Goal: Find specific page/section: Find specific page/section

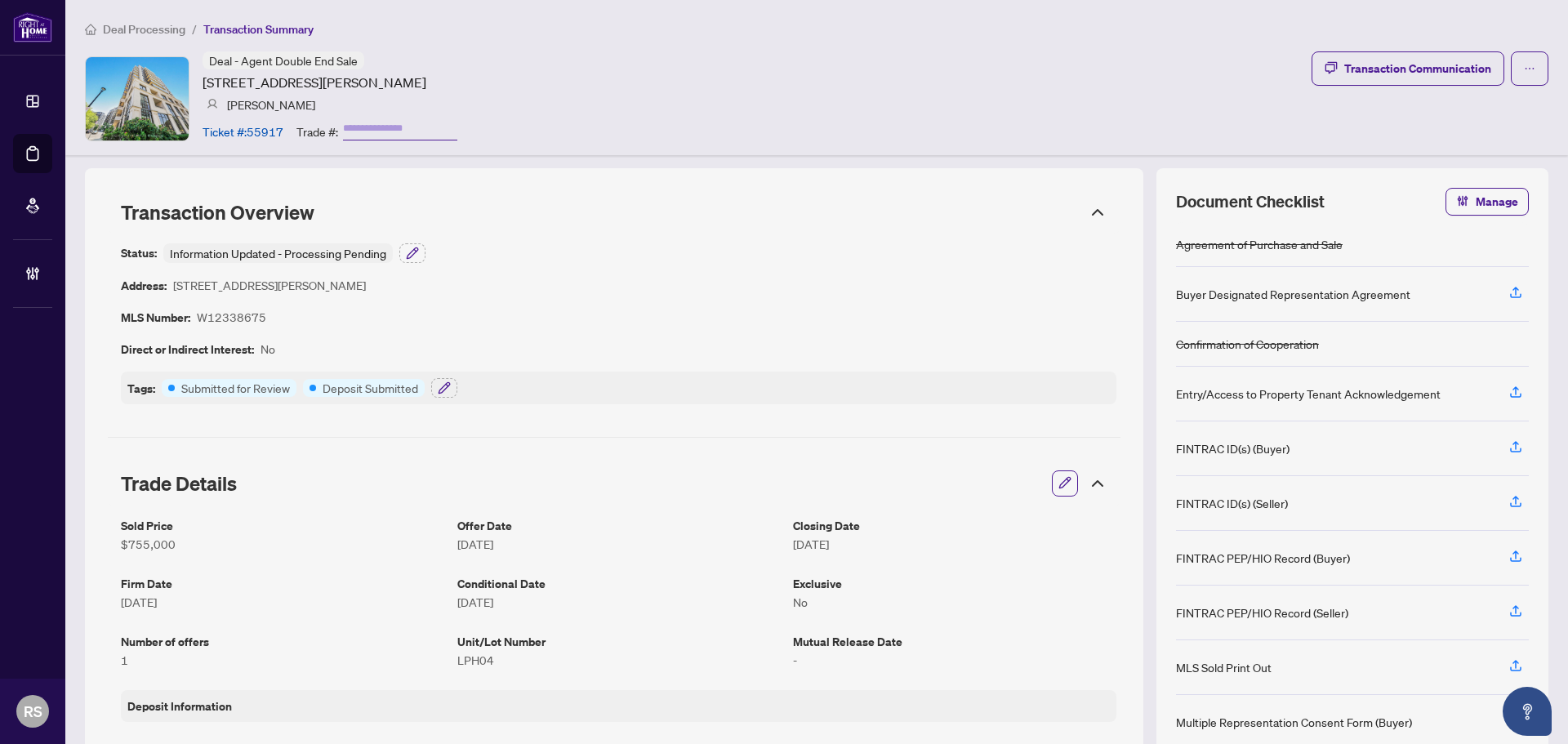
scroll to position [1474, 0]
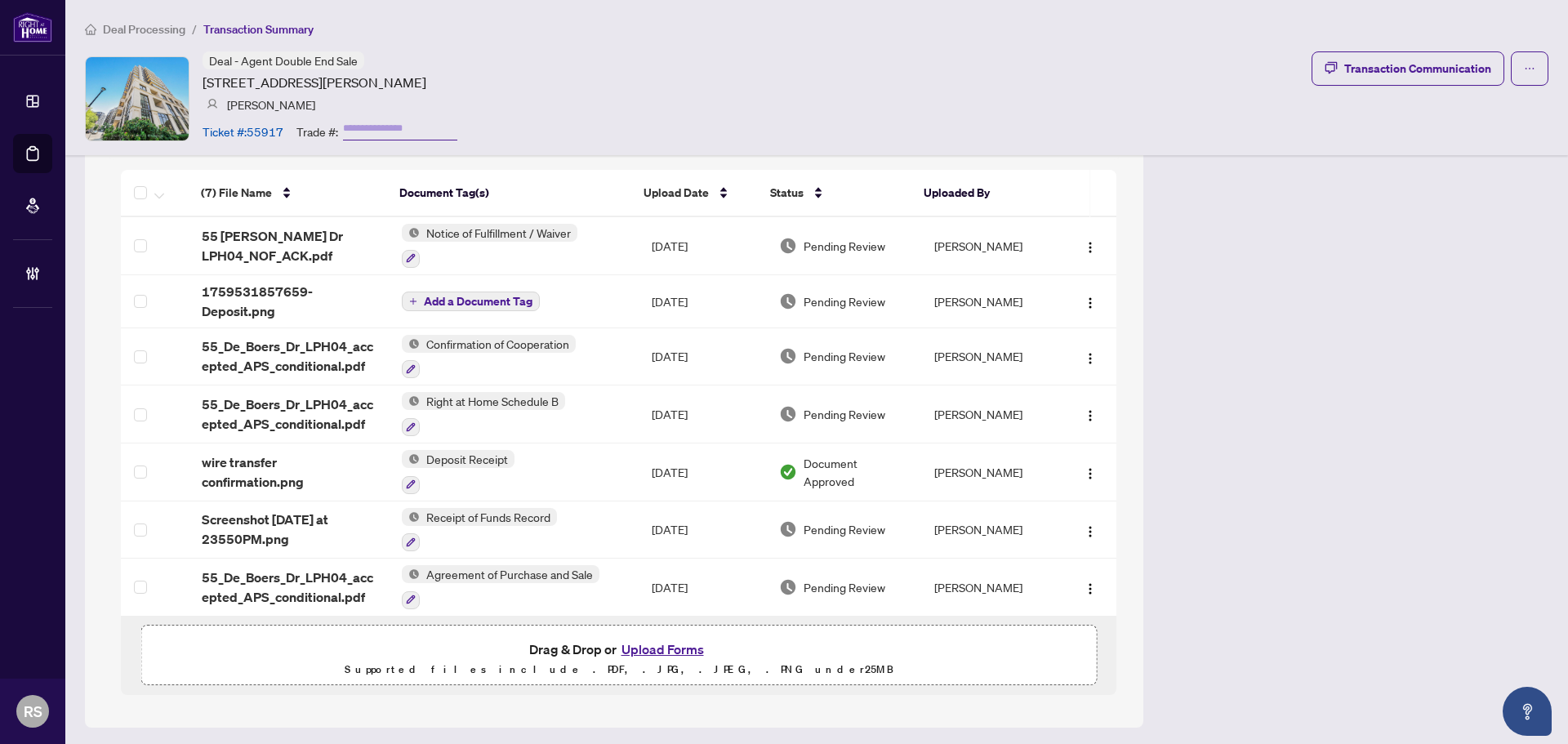
click at [143, 29] on span "Deal Processing" at bounding box center [144, 29] width 83 height 15
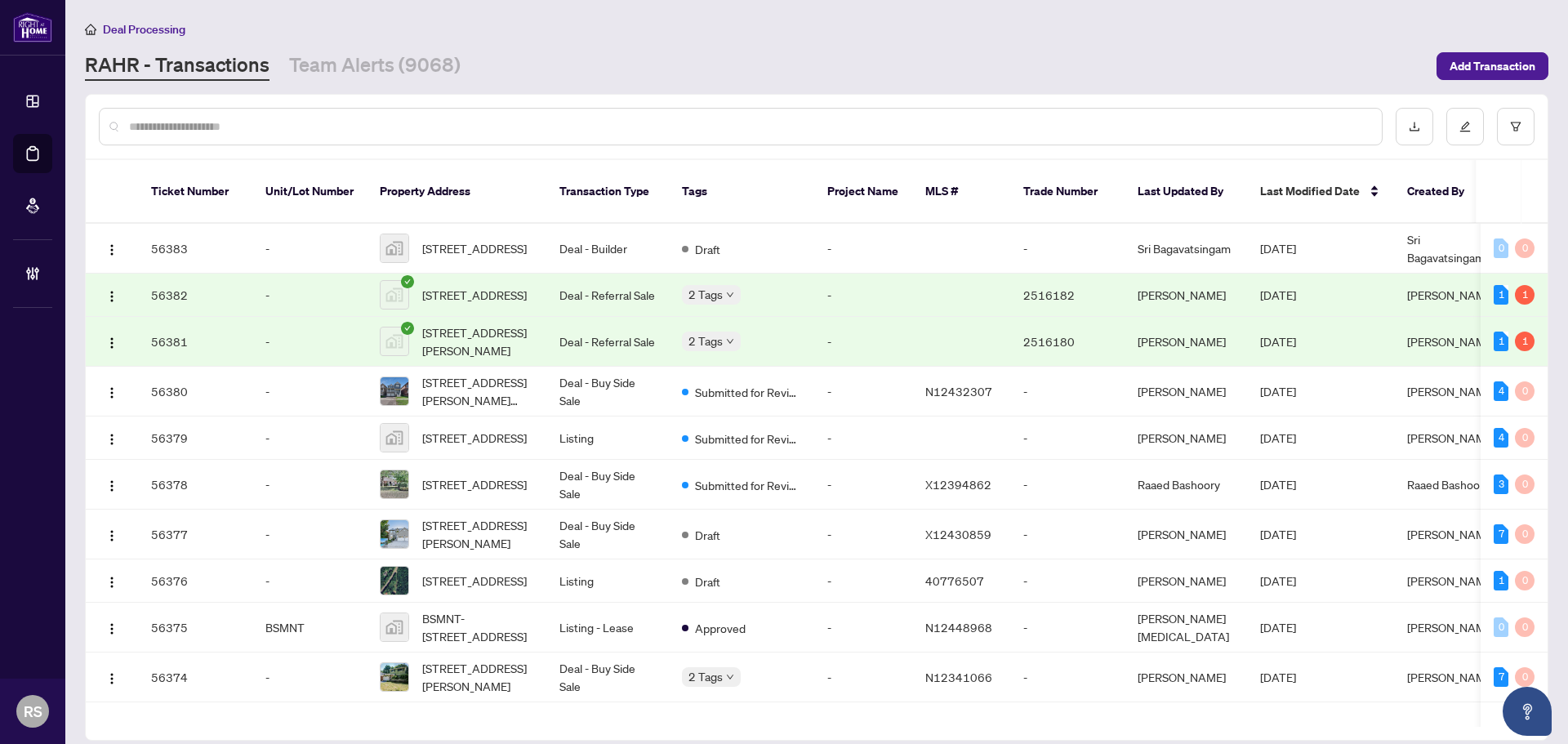
click at [249, 127] on input "text" at bounding box center [748, 126] width 1239 height 18
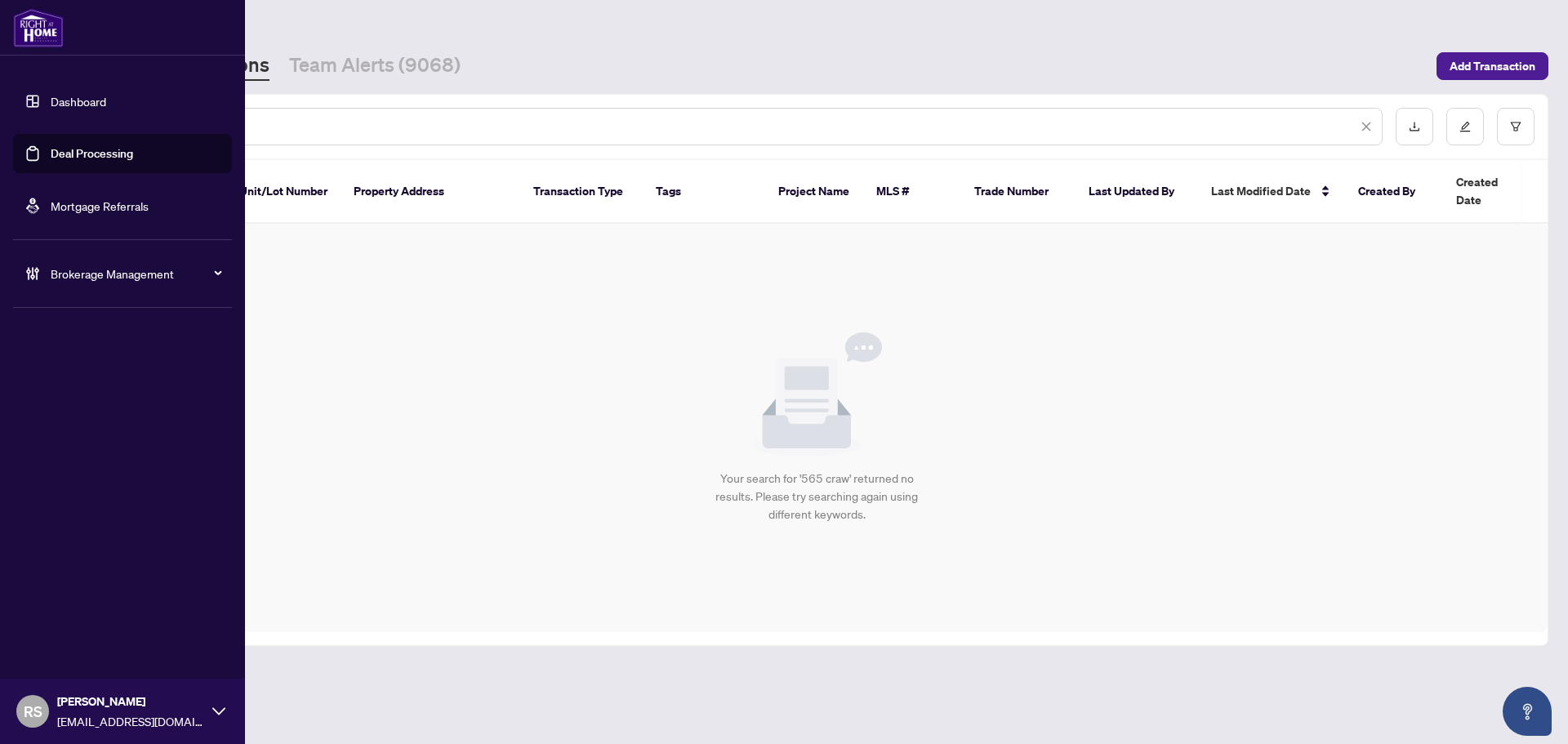
drag, startPoint x: 211, startPoint y: 125, endPoint x: -7, endPoint y: 126, distance: 218.0
click at [0, 126] on html "Dashboard Deal Processing Mortgage Referrals Brokerage Management RS Rosana Sin…" at bounding box center [784, 372] width 1568 height 744
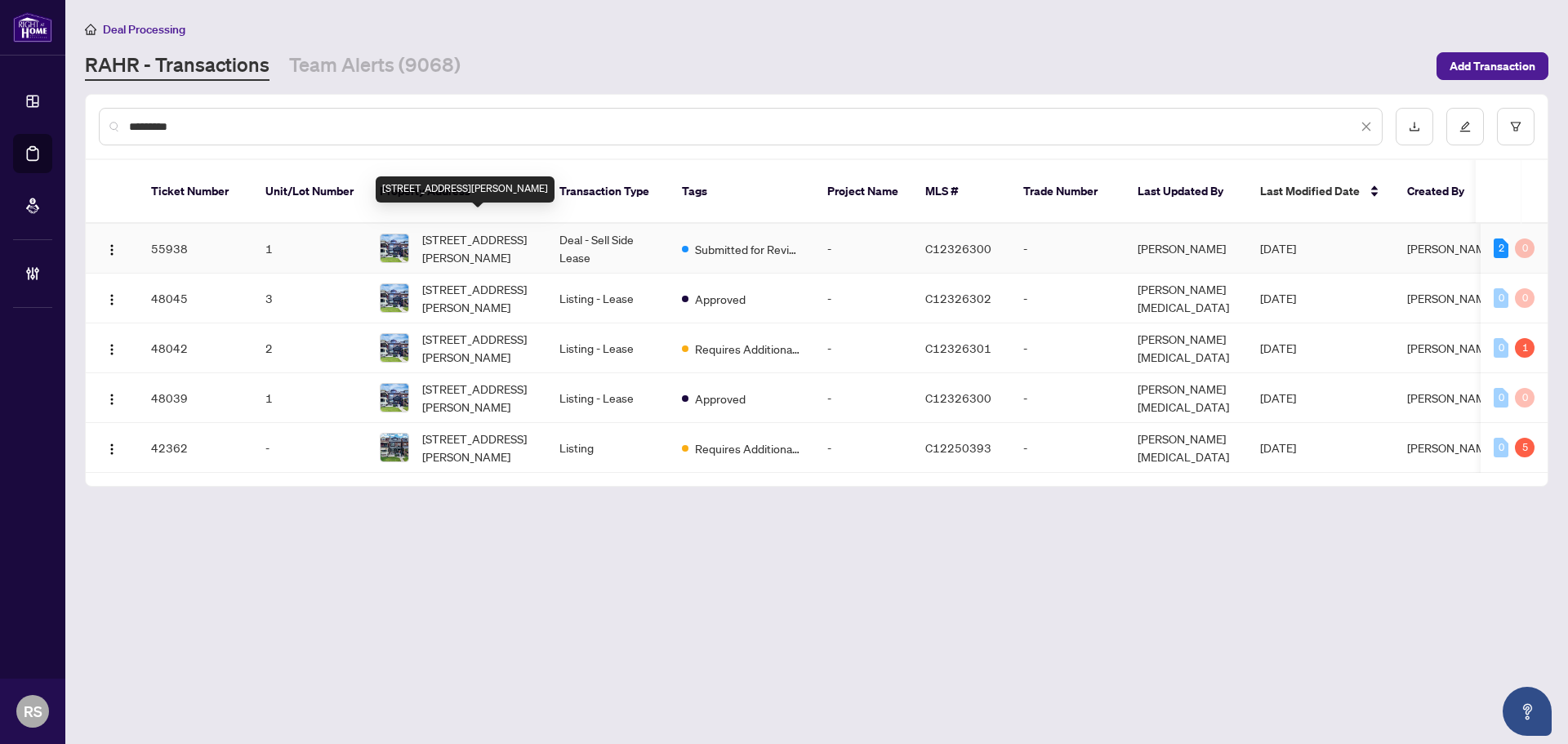
type input "*********"
click at [444, 233] on span "1-656 Crawford St, Toronto, Ontario M6G 3K2, Canada" at bounding box center [478, 248] width 111 height 36
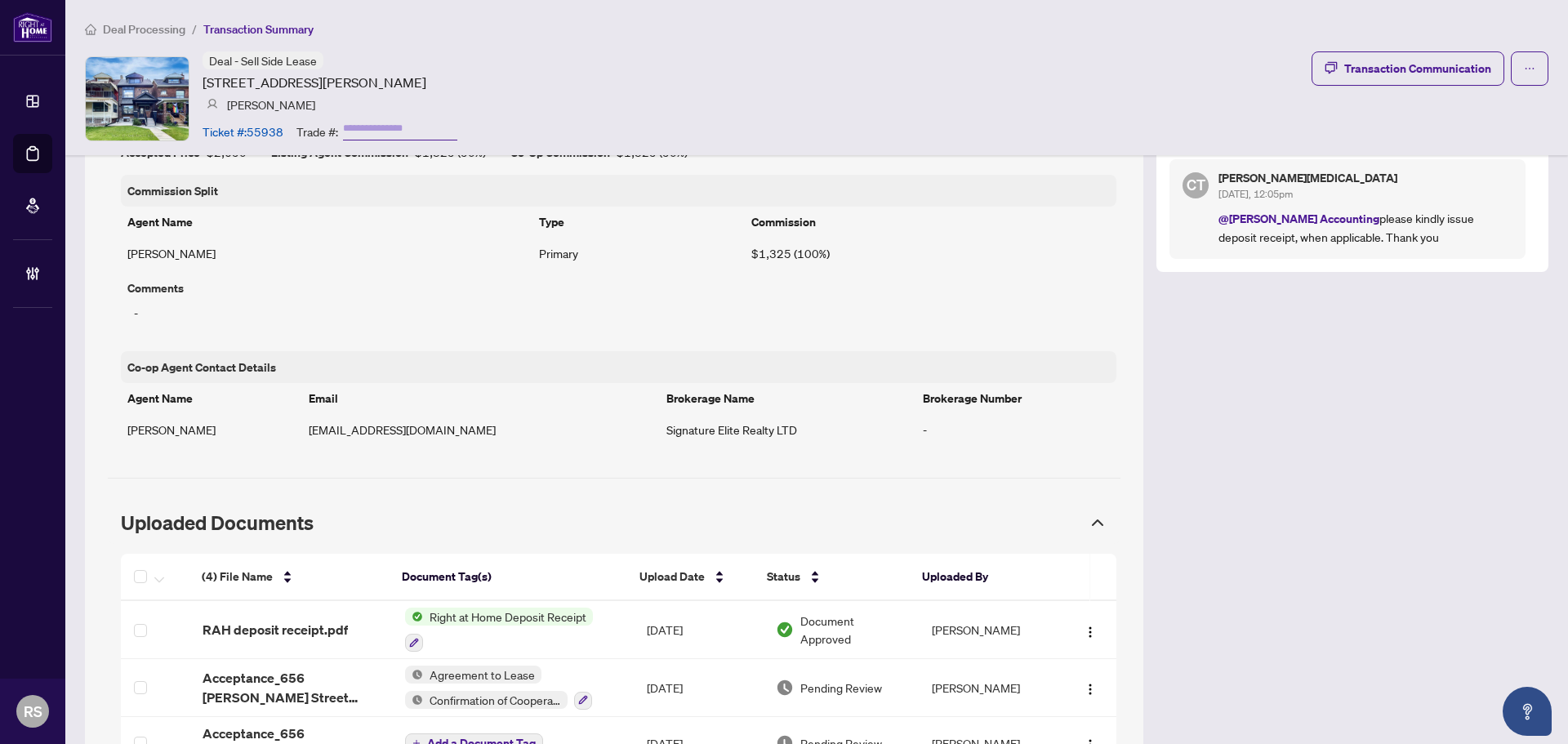
scroll to position [1245, 0]
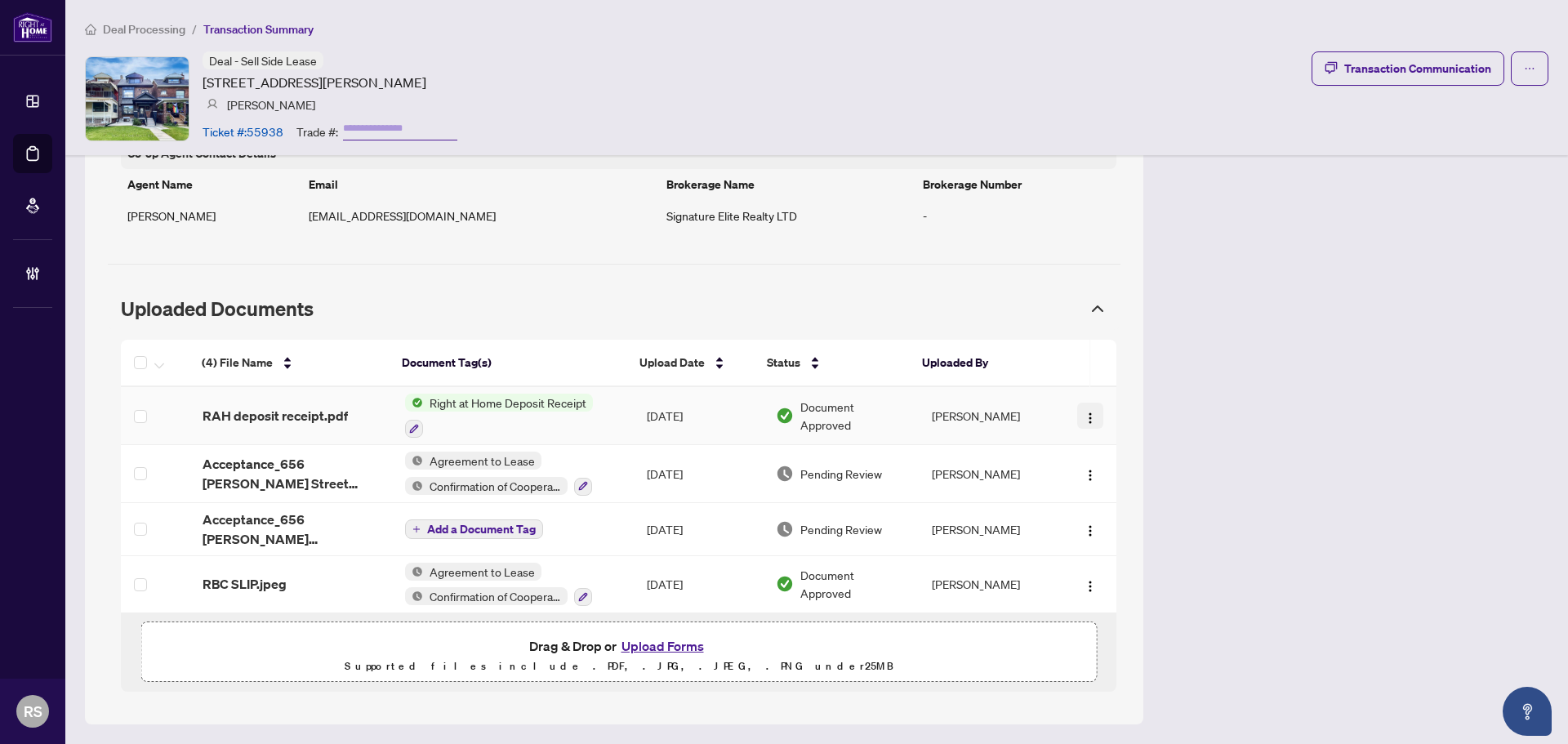
click at [1084, 415] on img "button" at bounding box center [1090, 418] width 13 height 13
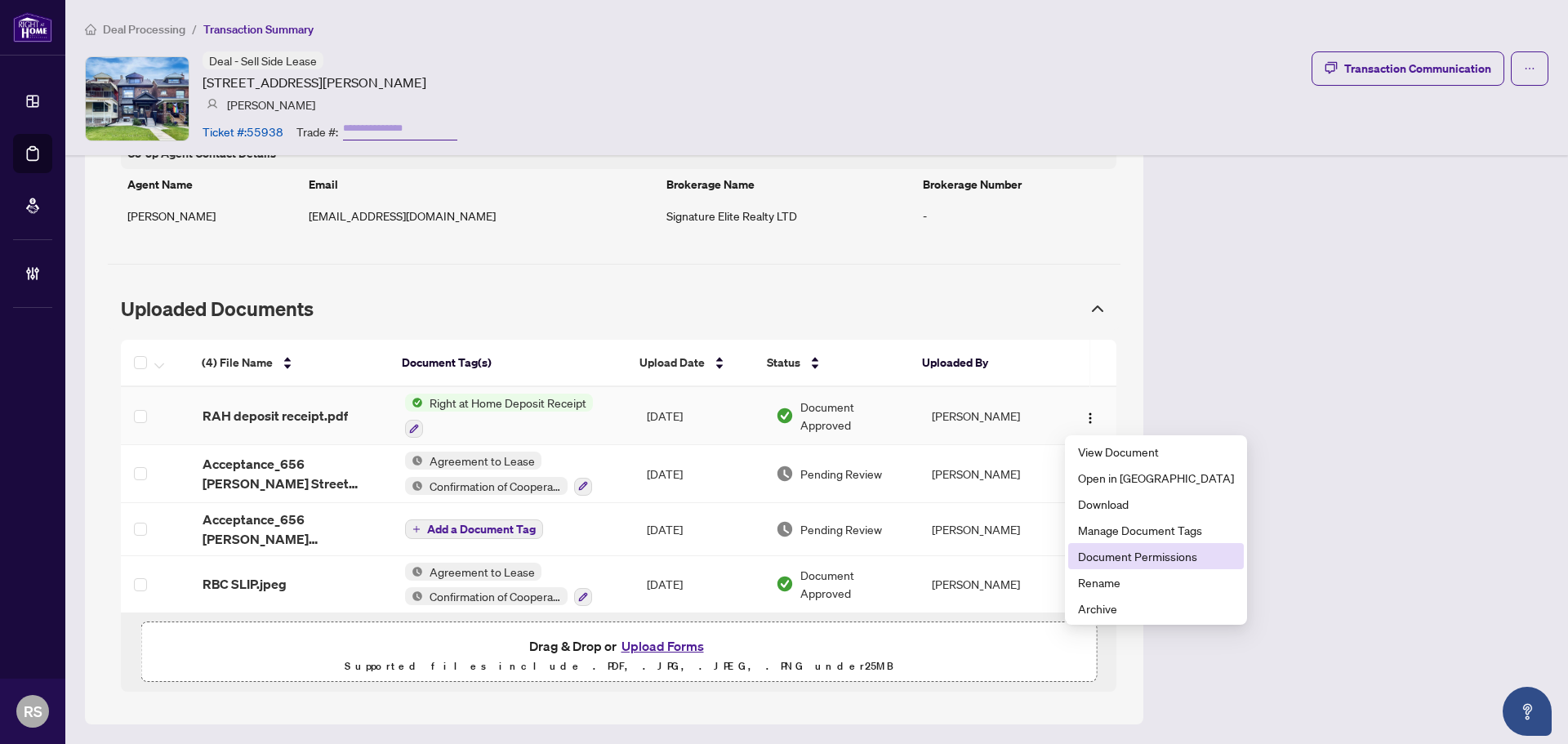
click at [1129, 553] on span "Document Permissions" at bounding box center [1156, 556] width 156 height 18
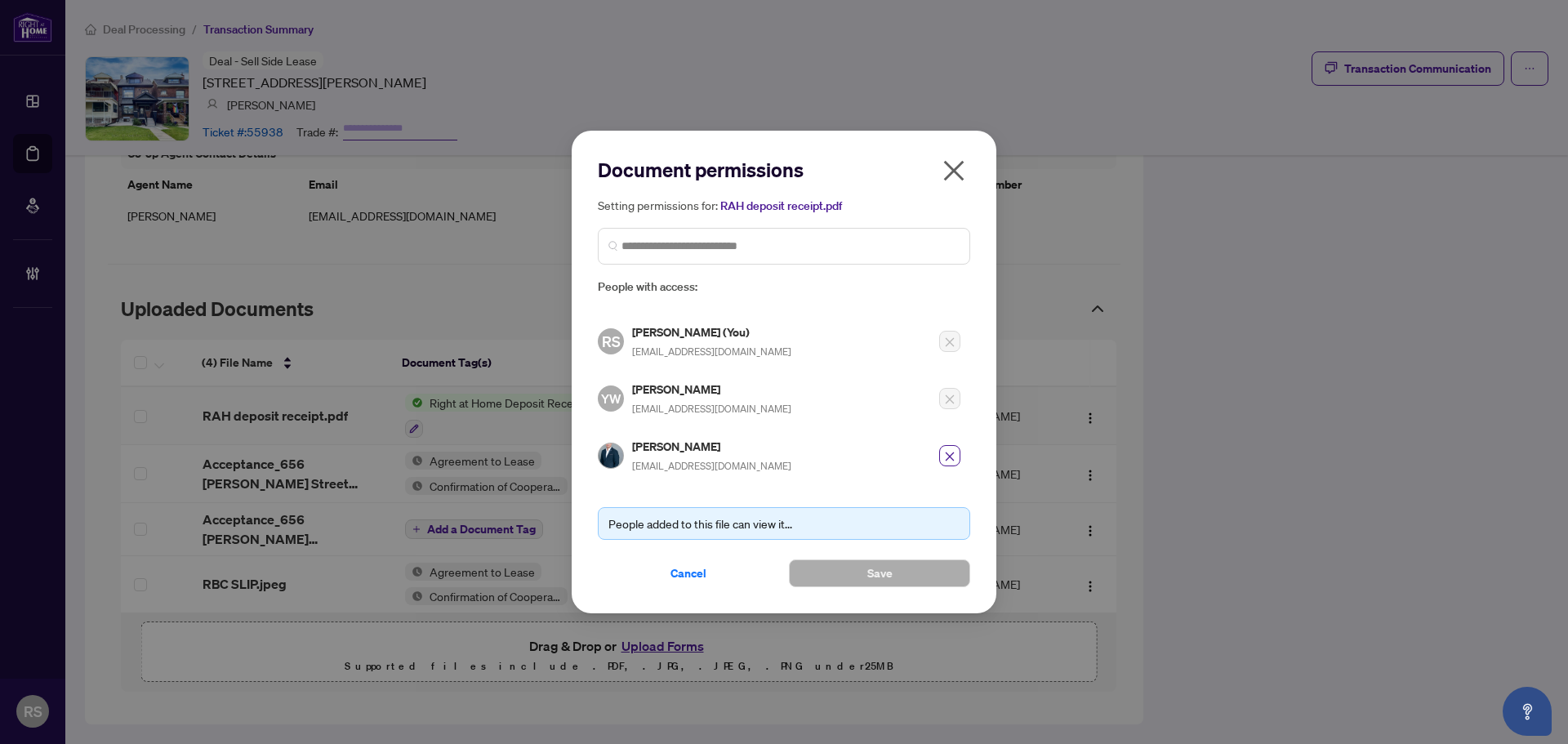
click at [941, 166] on icon "close" at bounding box center [954, 170] width 26 height 26
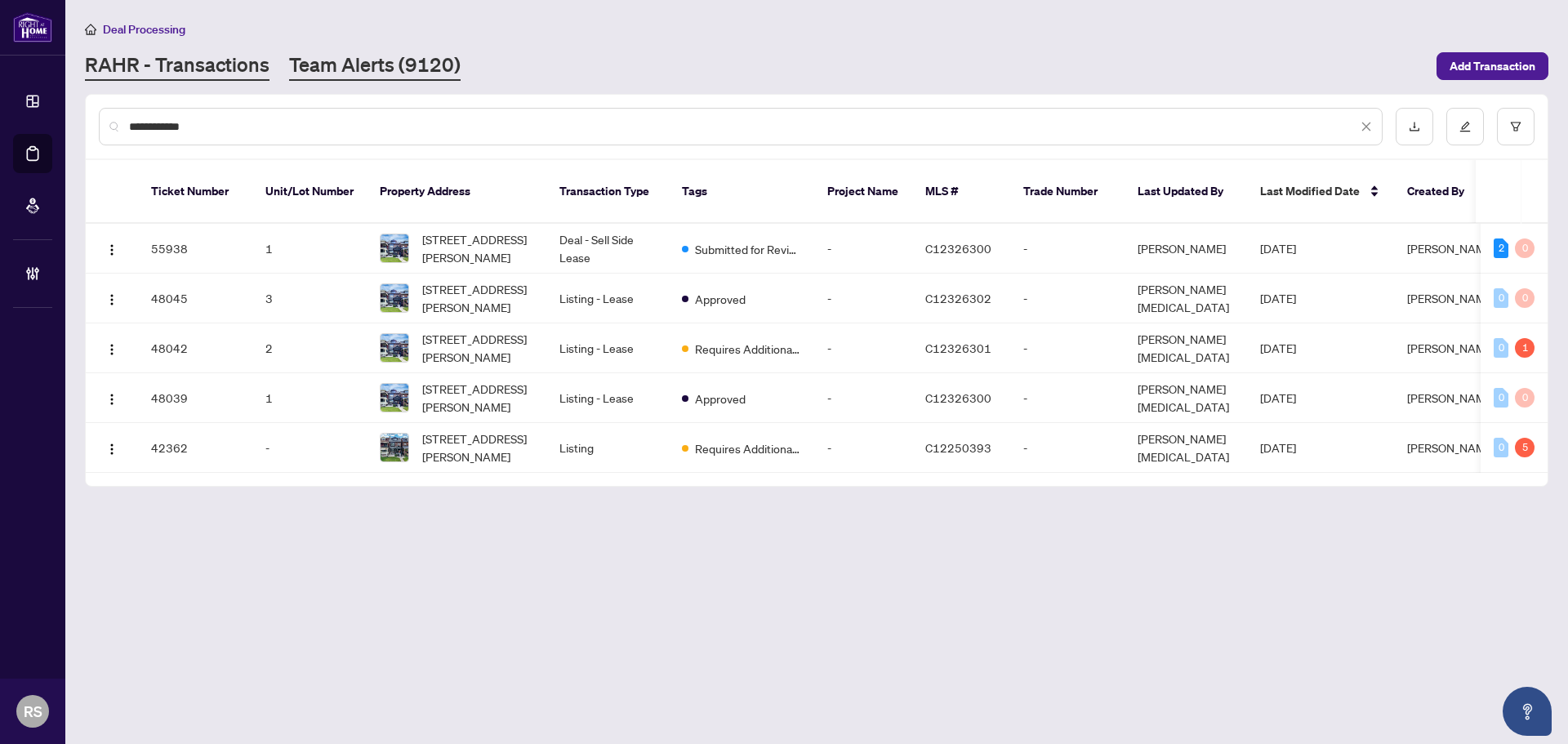
click at [362, 65] on link "Team Alerts (9120)" at bounding box center [374, 66] width 171 height 29
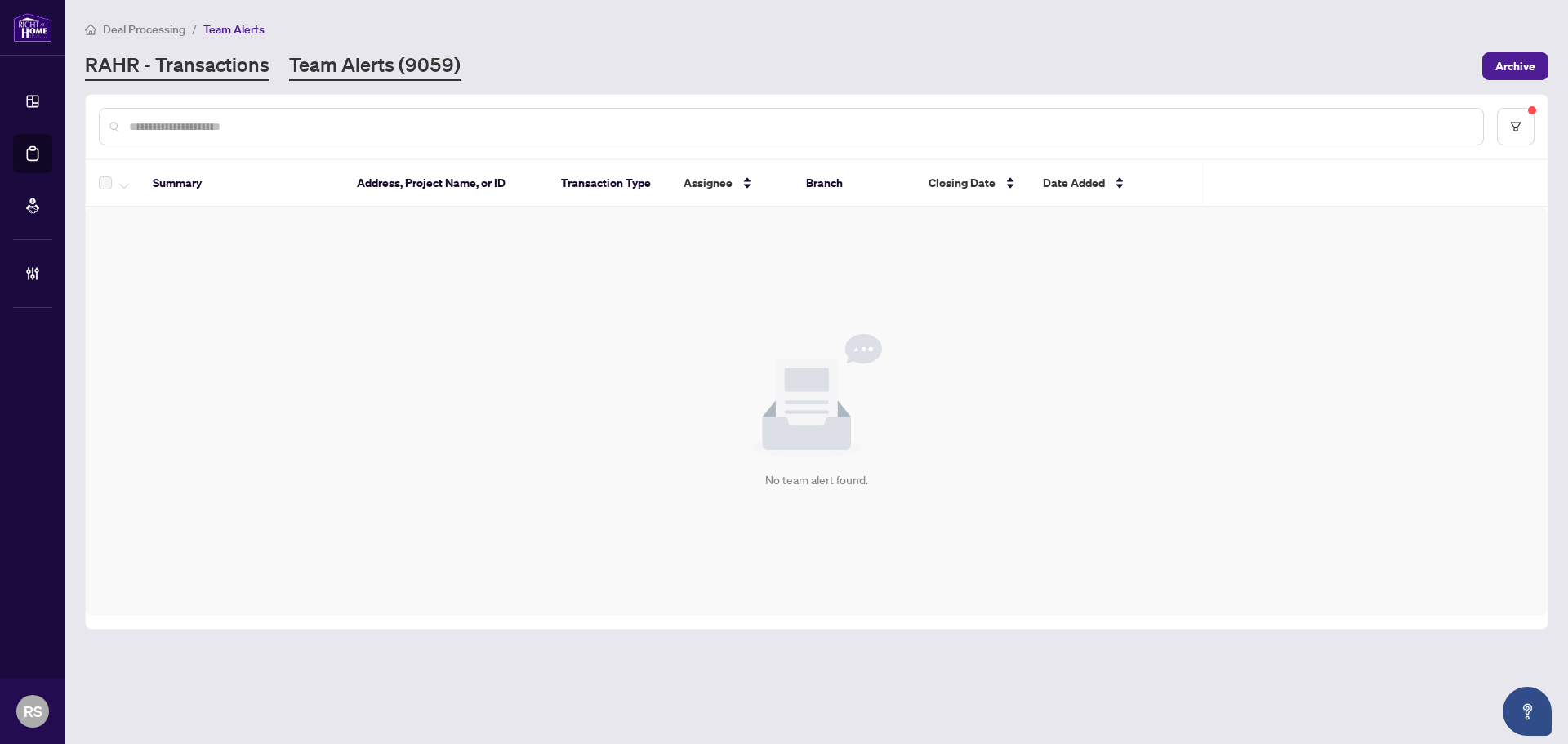
click at [232, 61] on link "RAHR - Transactions" at bounding box center [177, 66] width 184 height 29
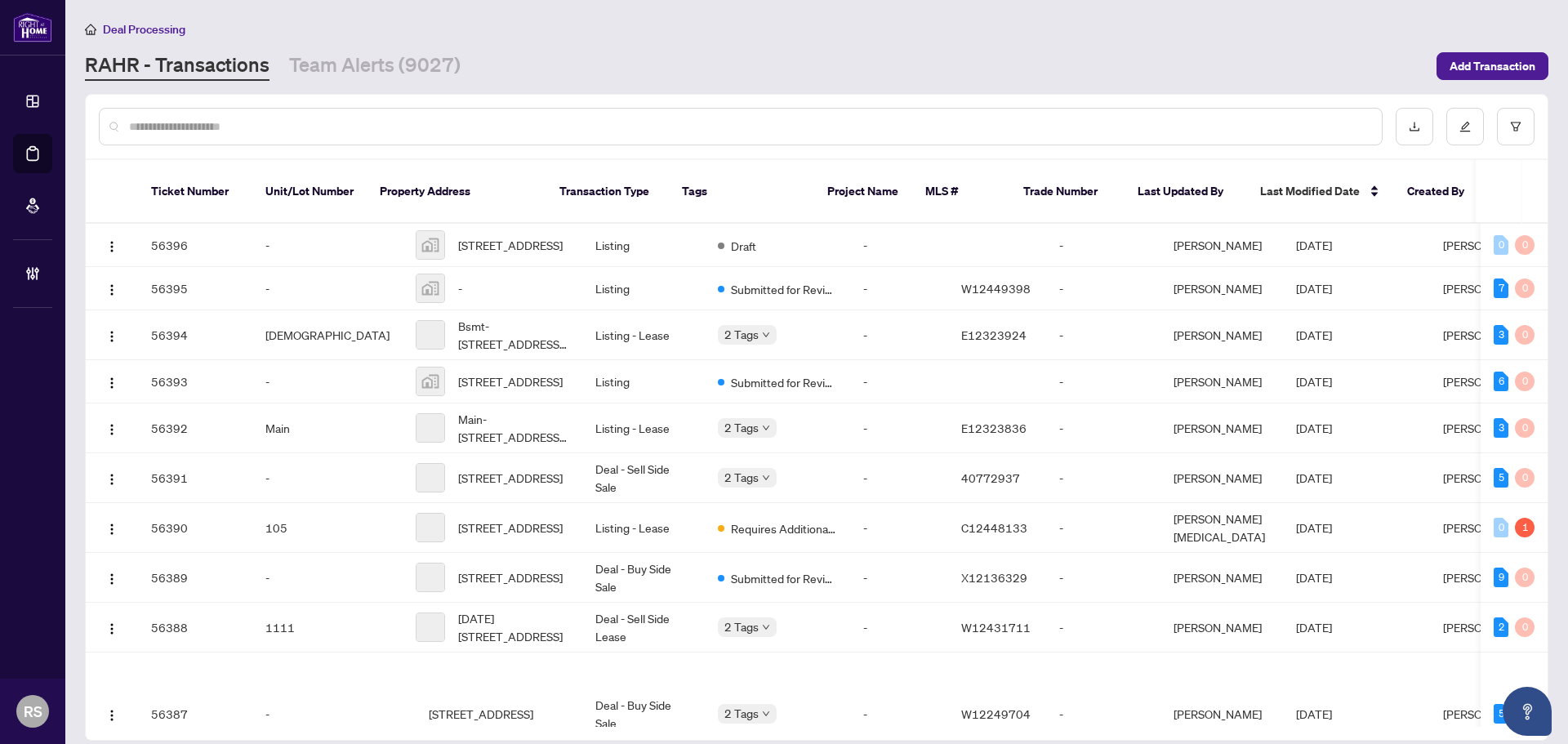
click at [205, 136] on div at bounding box center [741, 126] width 1284 height 38
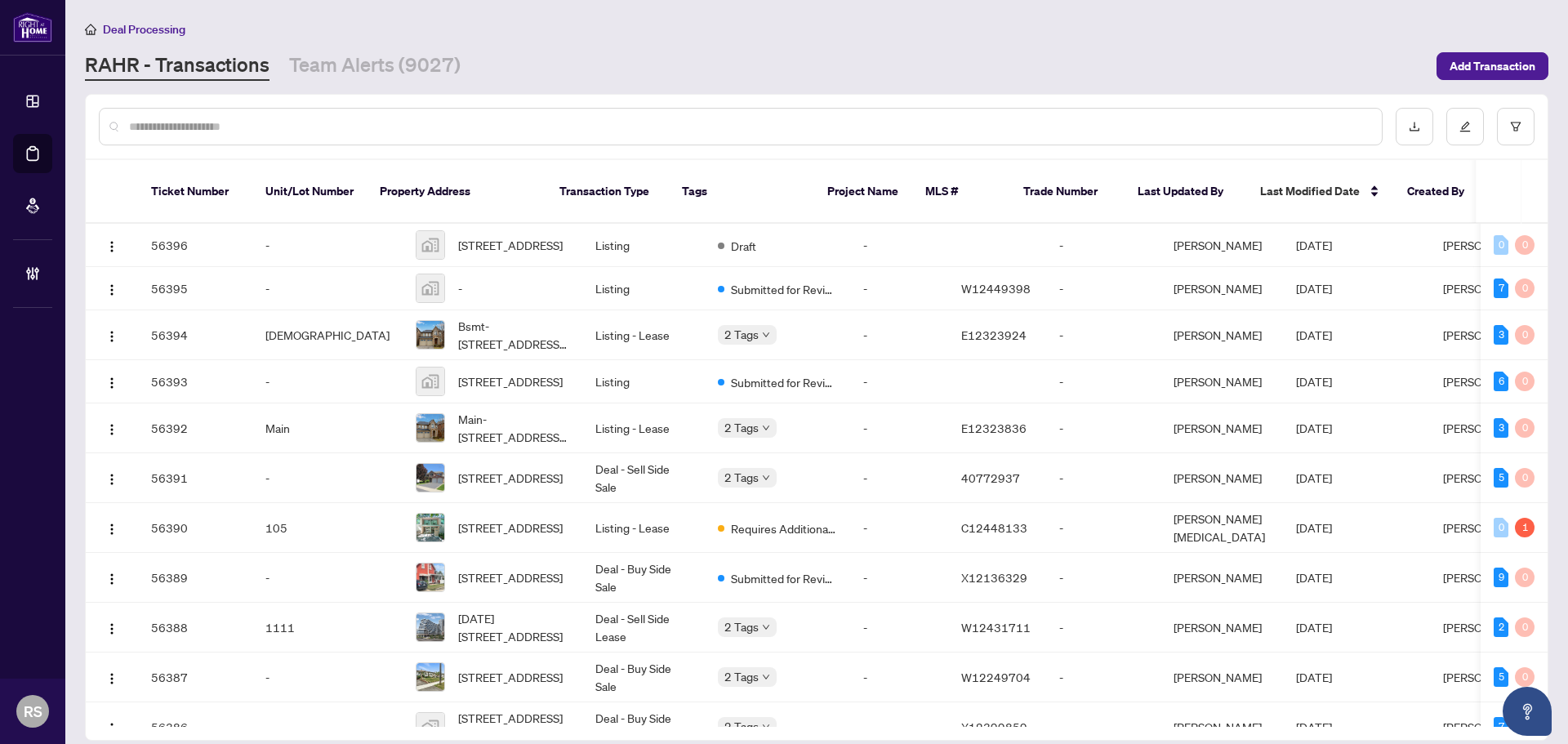
click at [205, 120] on input "text" at bounding box center [748, 126] width 1239 height 18
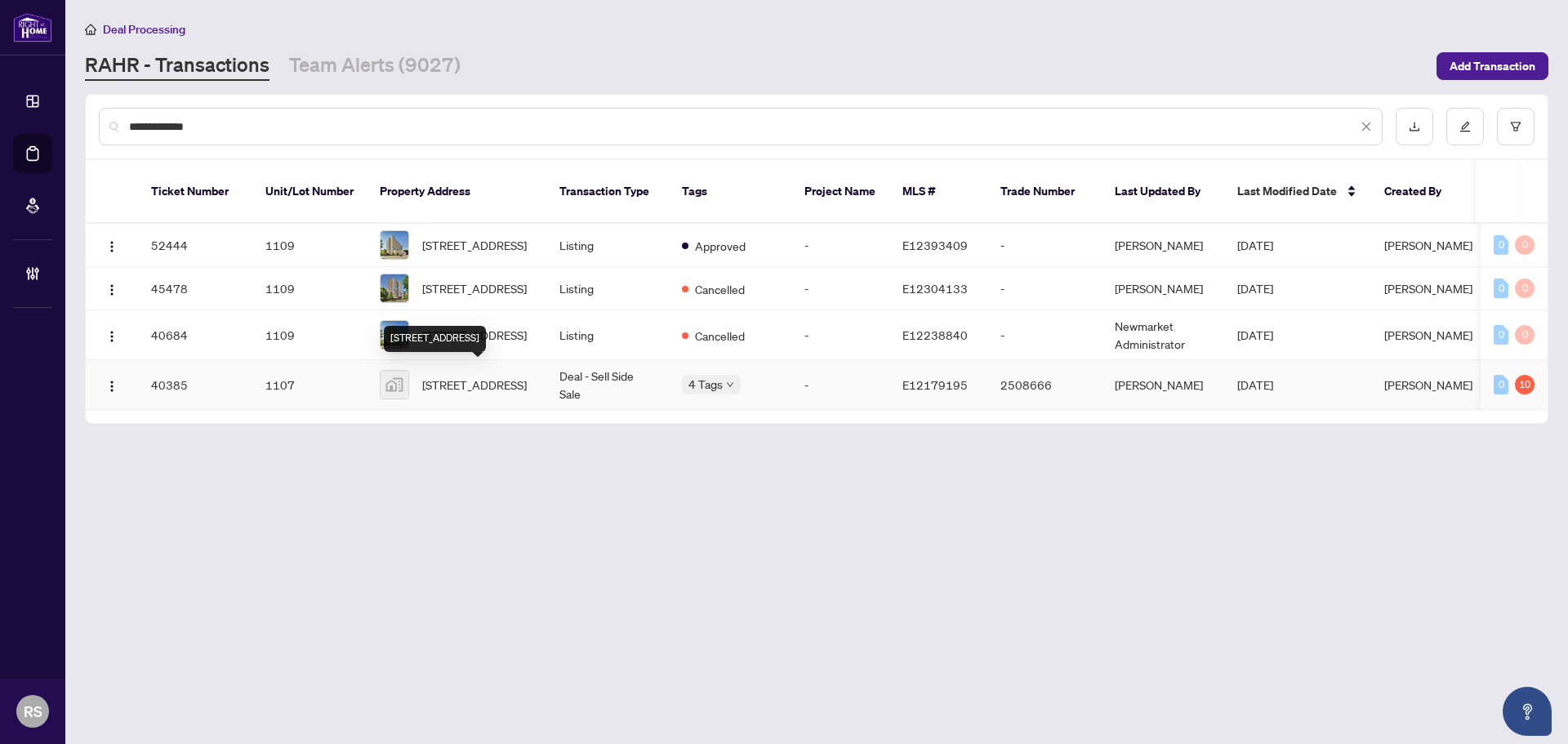
type input "**********"
click at [459, 385] on span "1107-4 Park Vista, East York, ON, Canada" at bounding box center [474, 385] width 105 height 18
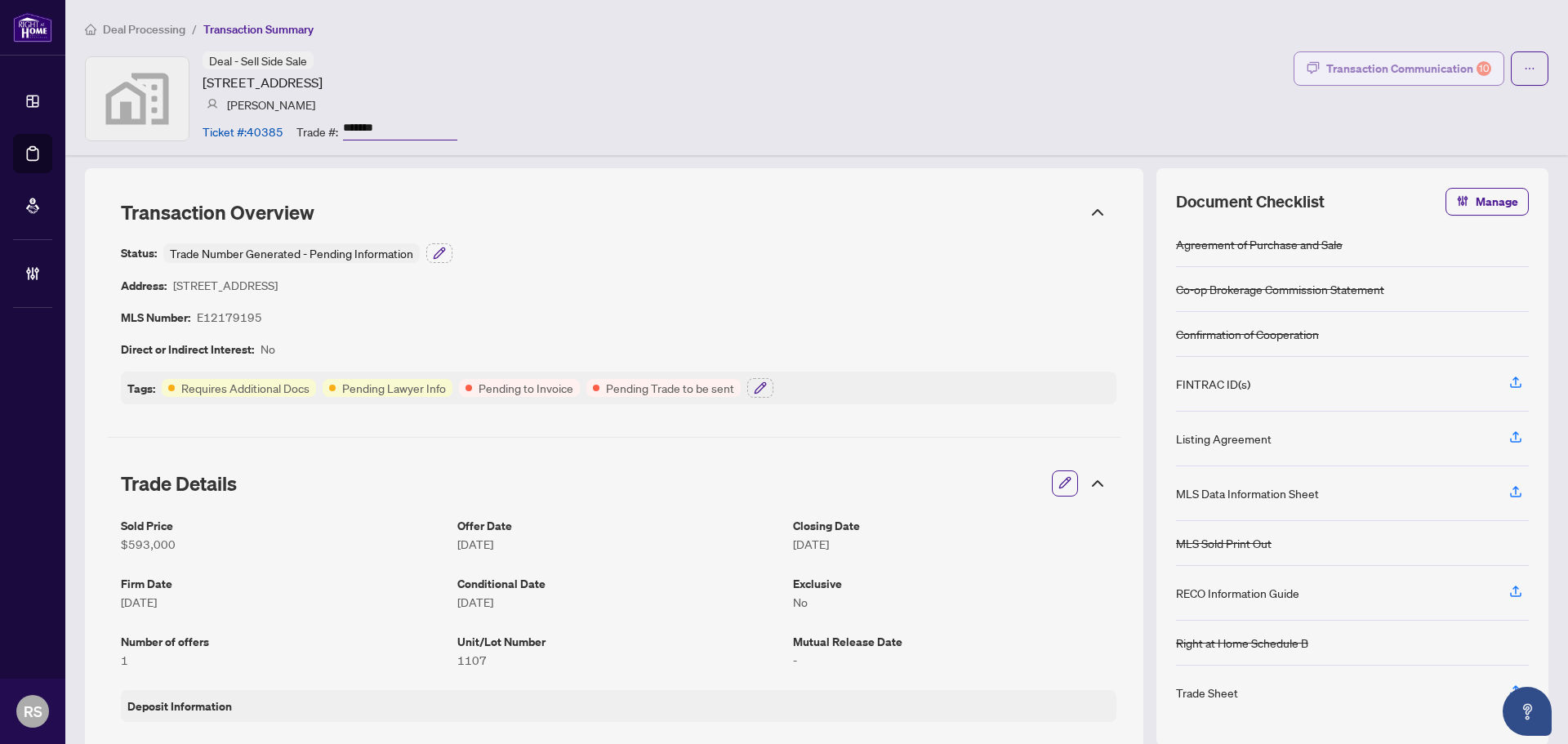
click at [1391, 72] on div "Transaction Communication 10" at bounding box center [1409, 69] width 165 height 26
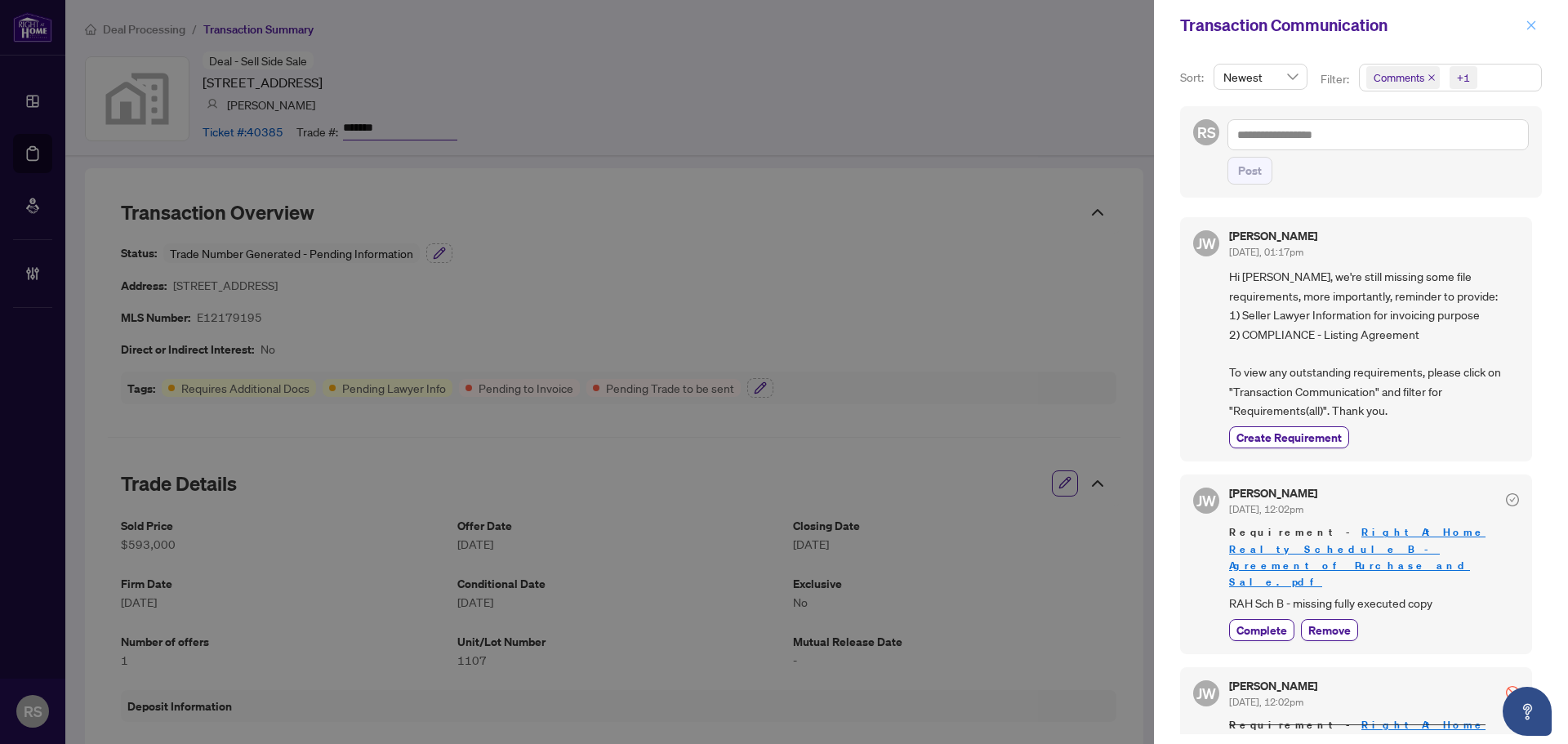
click at [1536, 23] on icon "close" at bounding box center [1531, 25] width 11 height 11
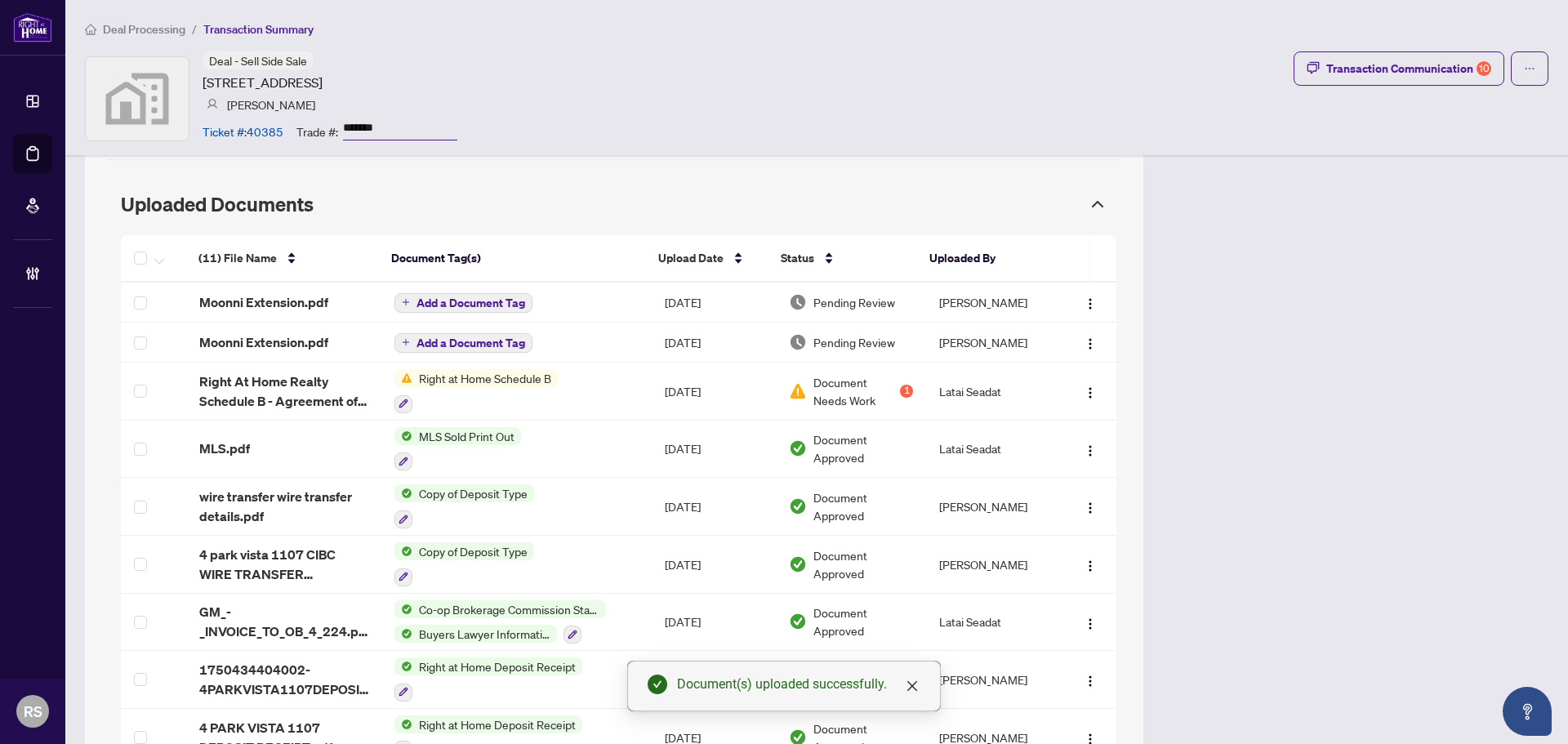
scroll to position [1278, 0]
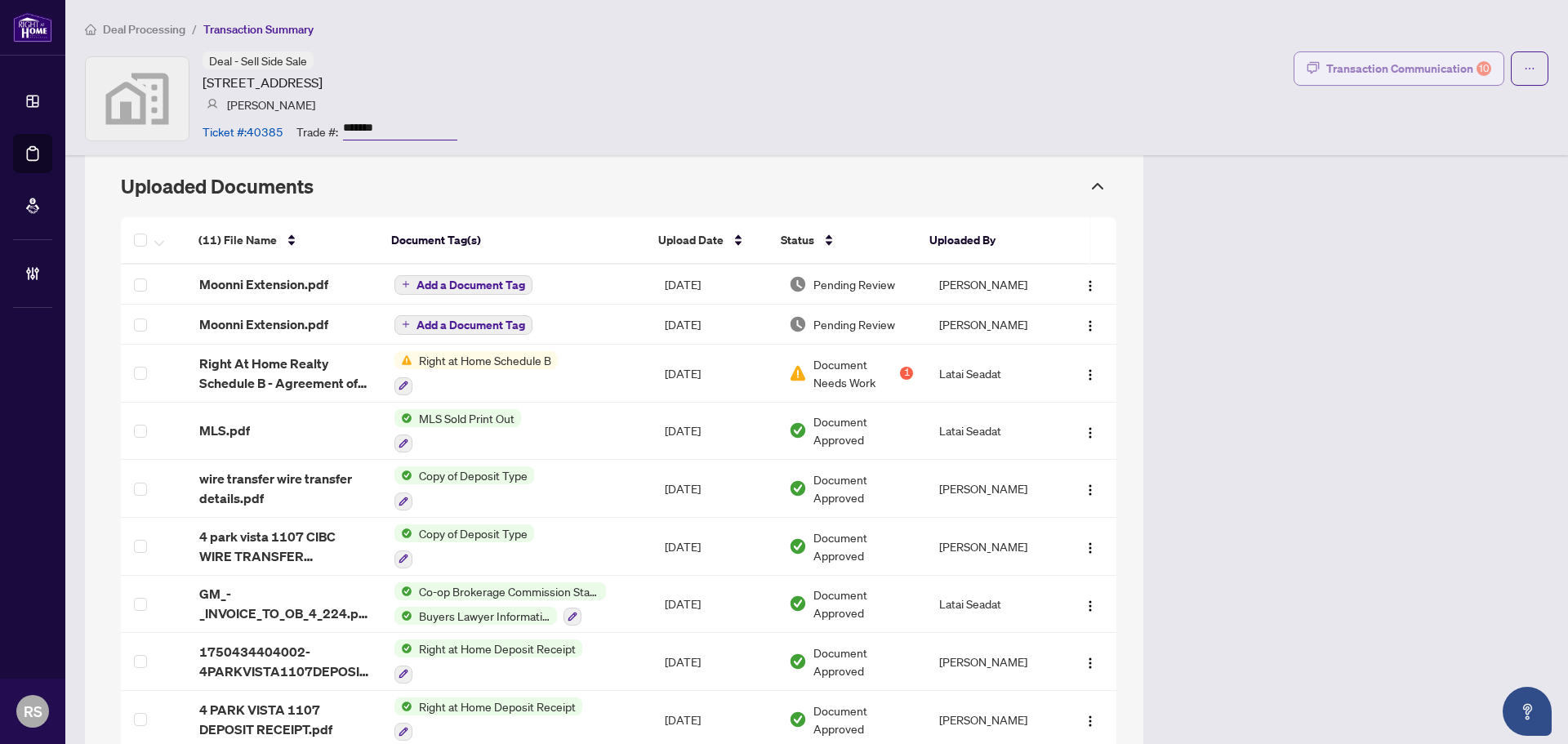
click at [1362, 74] on div "Transaction Communication 10" at bounding box center [1409, 69] width 165 height 26
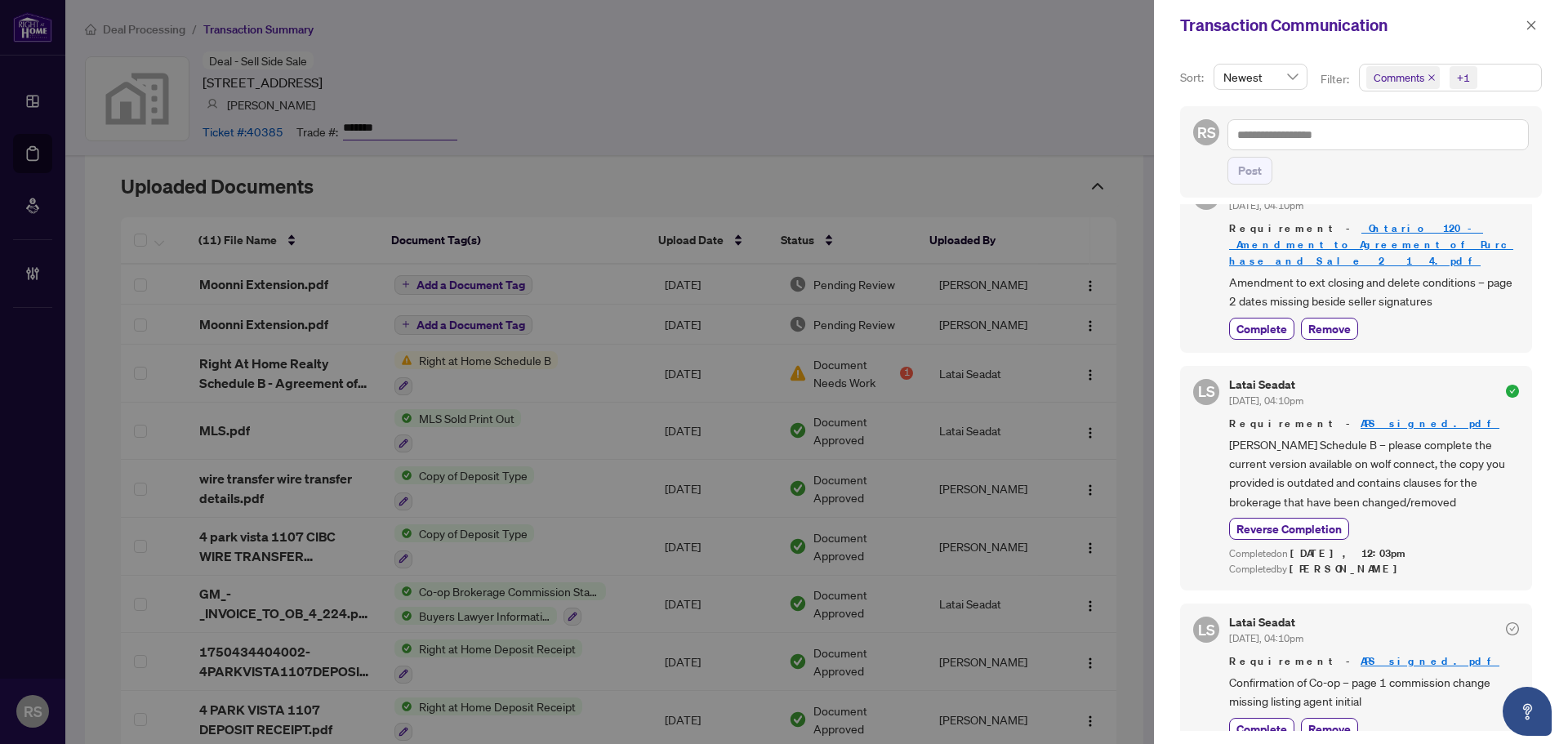
scroll to position [1307, 0]
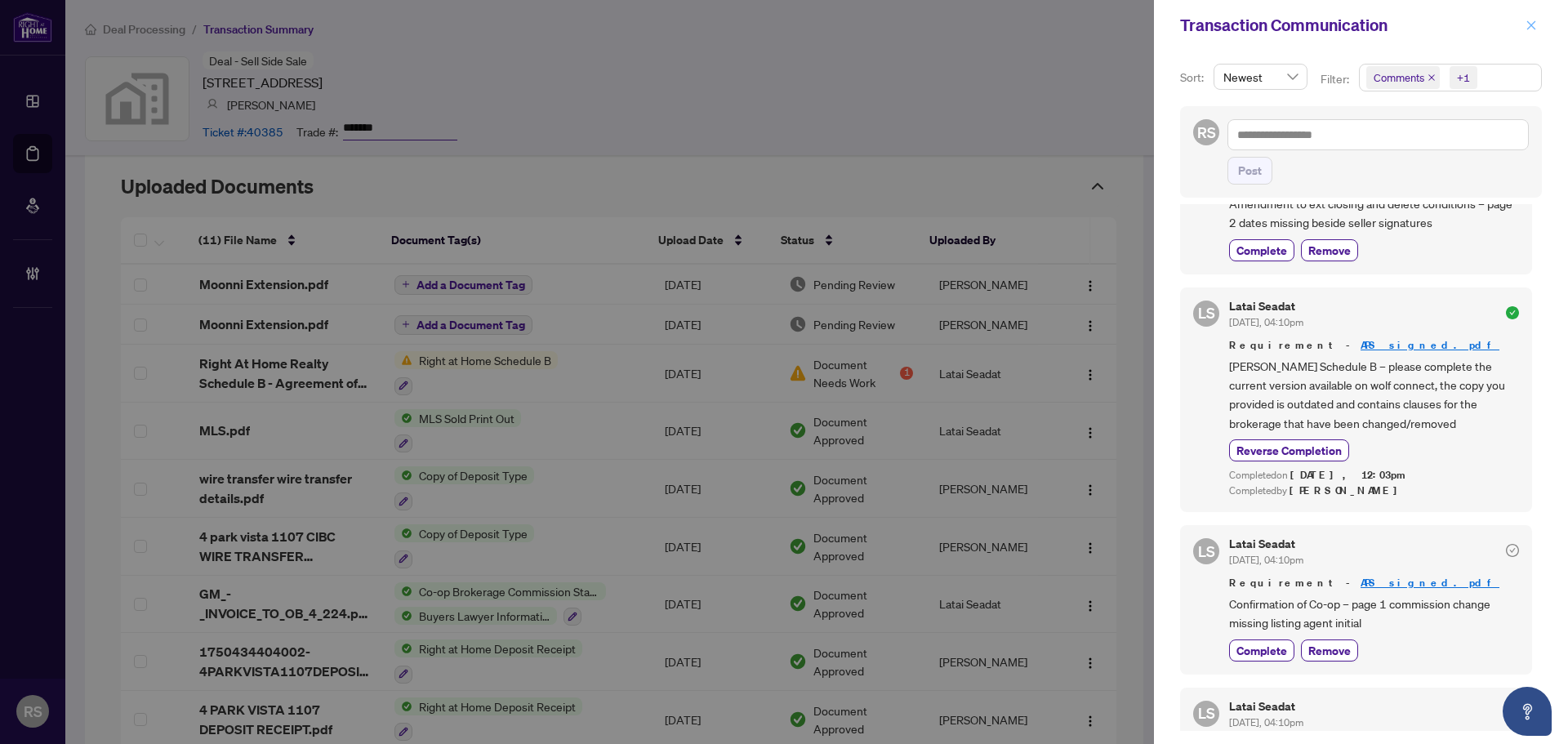
click at [1532, 26] on icon "close" at bounding box center [1532, 25] width 9 height 9
